Goal: Task Accomplishment & Management: Manage account settings

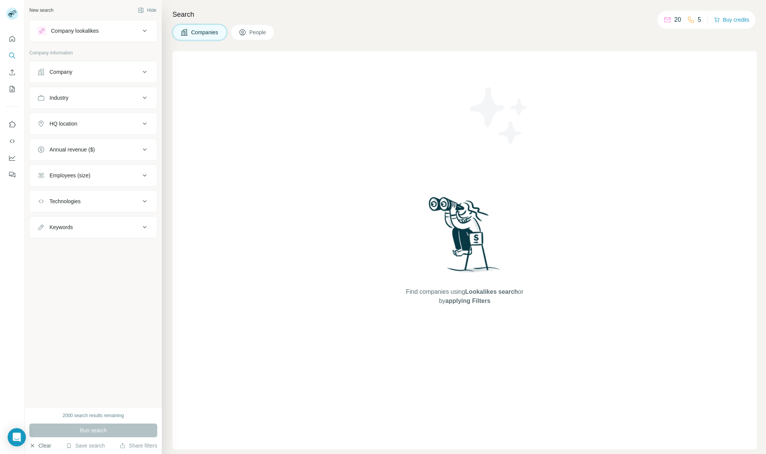
click at [35, 446] on button "Clear" at bounding box center [40, 446] width 22 height 8
click at [13, 37] on icon "Quick start" at bounding box center [13, 39] width 6 height 6
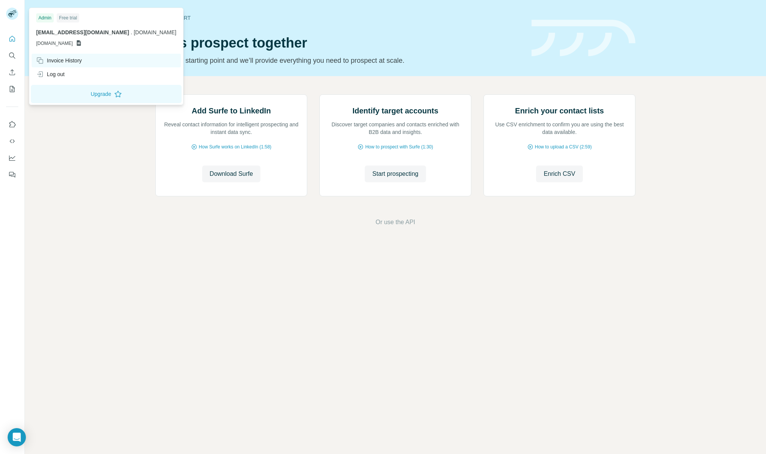
click at [61, 58] on div "Invoice History" at bounding box center [59, 61] width 46 height 8
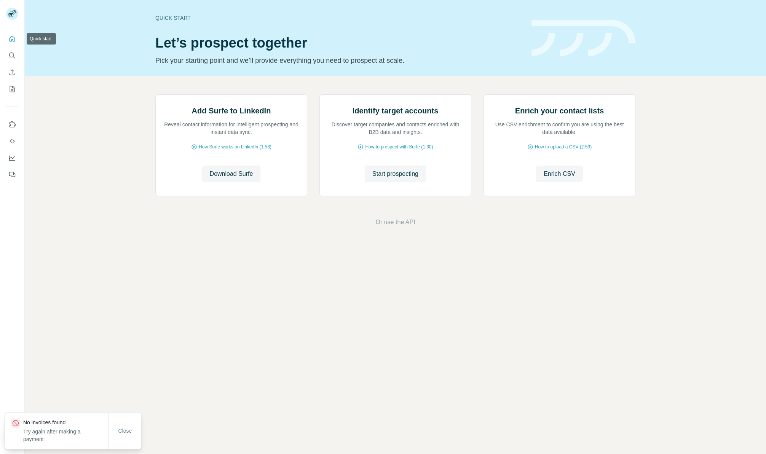
click at [10, 39] on icon "Quick start" at bounding box center [12, 39] width 8 height 8
click at [13, 93] on button "My lists" at bounding box center [12, 89] width 12 height 14
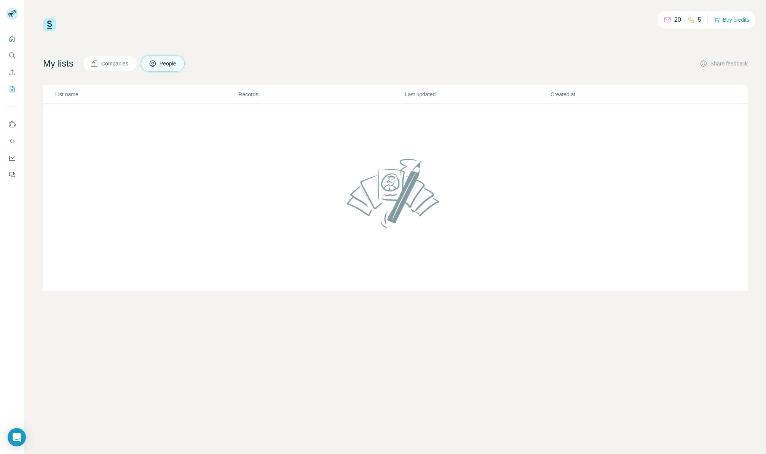
click at [62, 77] on div "My lists Companies People Share feedback List name Records Last updated Created…" at bounding box center [395, 173] width 705 height 235
